Goal: Task Accomplishment & Management: Manage account settings

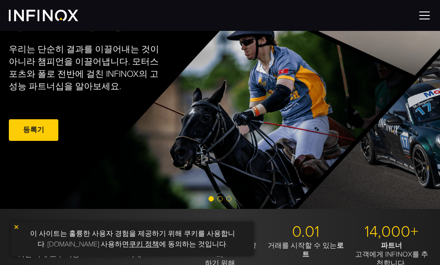
click at [423, 18] on img at bounding box center [424, 15] width 13 height 13
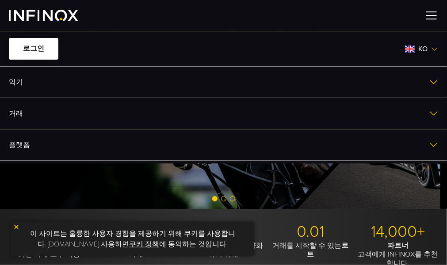
click at [30, 54] on link "로그인" at bounding box center [33, 49] width 49 height 22
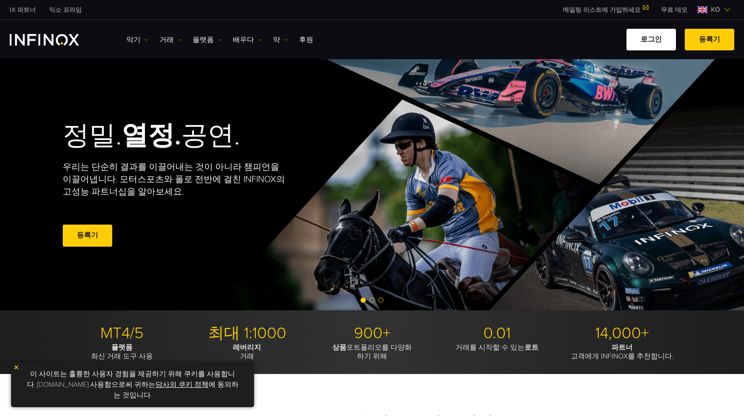
click at [648, 34] on link "로그인" at bounding box center [650, 40] width 49 height 22
drag, startPoint x: 0, startPoint y: 0, endPoint x: 644, endPoint y: 39, distance: 644.7
click at [644, 39] on link "로그인" at bounding box center [650, 40] width 49 height 22
